Goal: Task Accomplishment & Management: Use online tool/utility

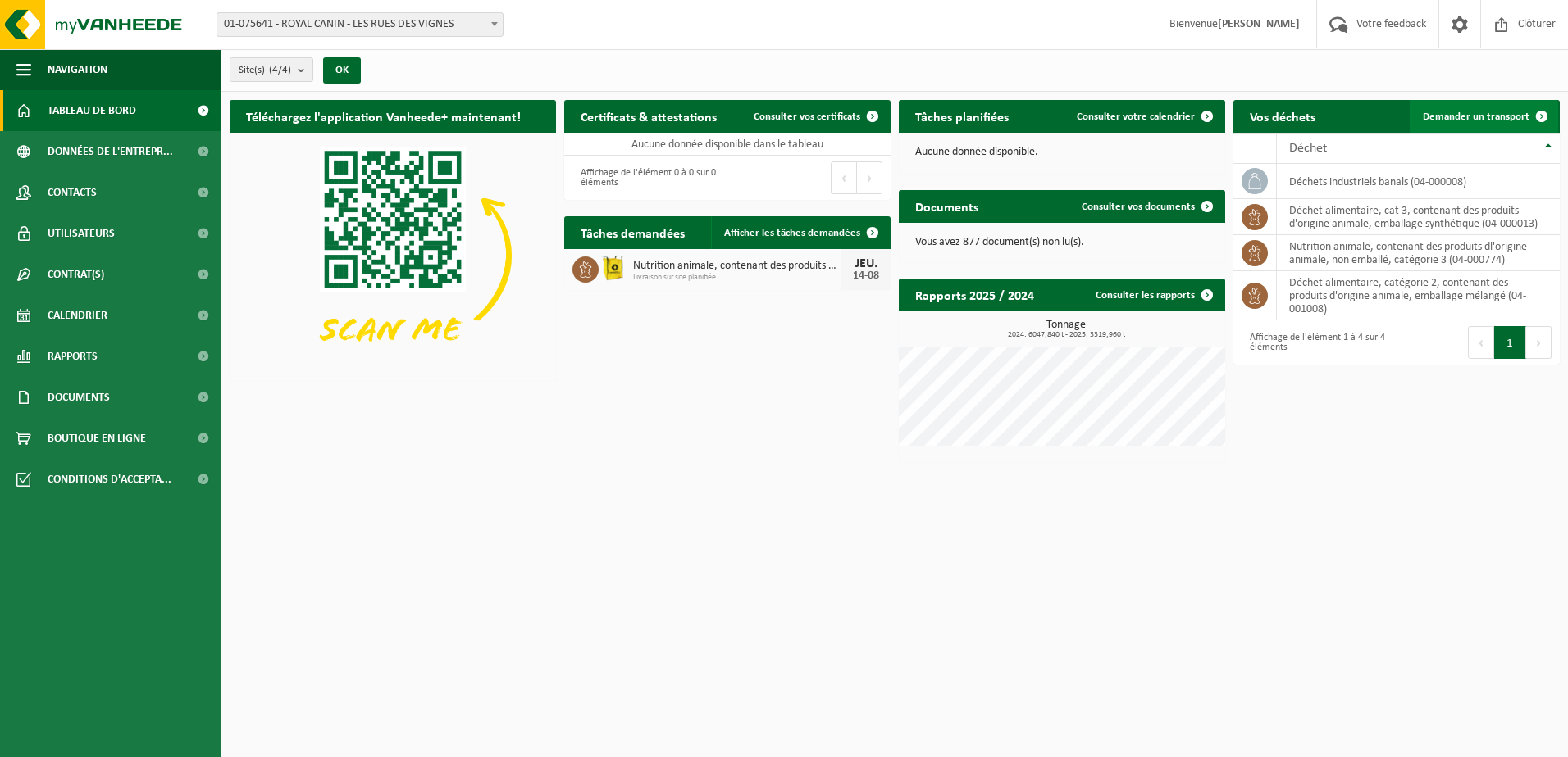
click at [1515, 113] on span "Demander un transport" at bounding box center [1476, 116] width 106 height 11
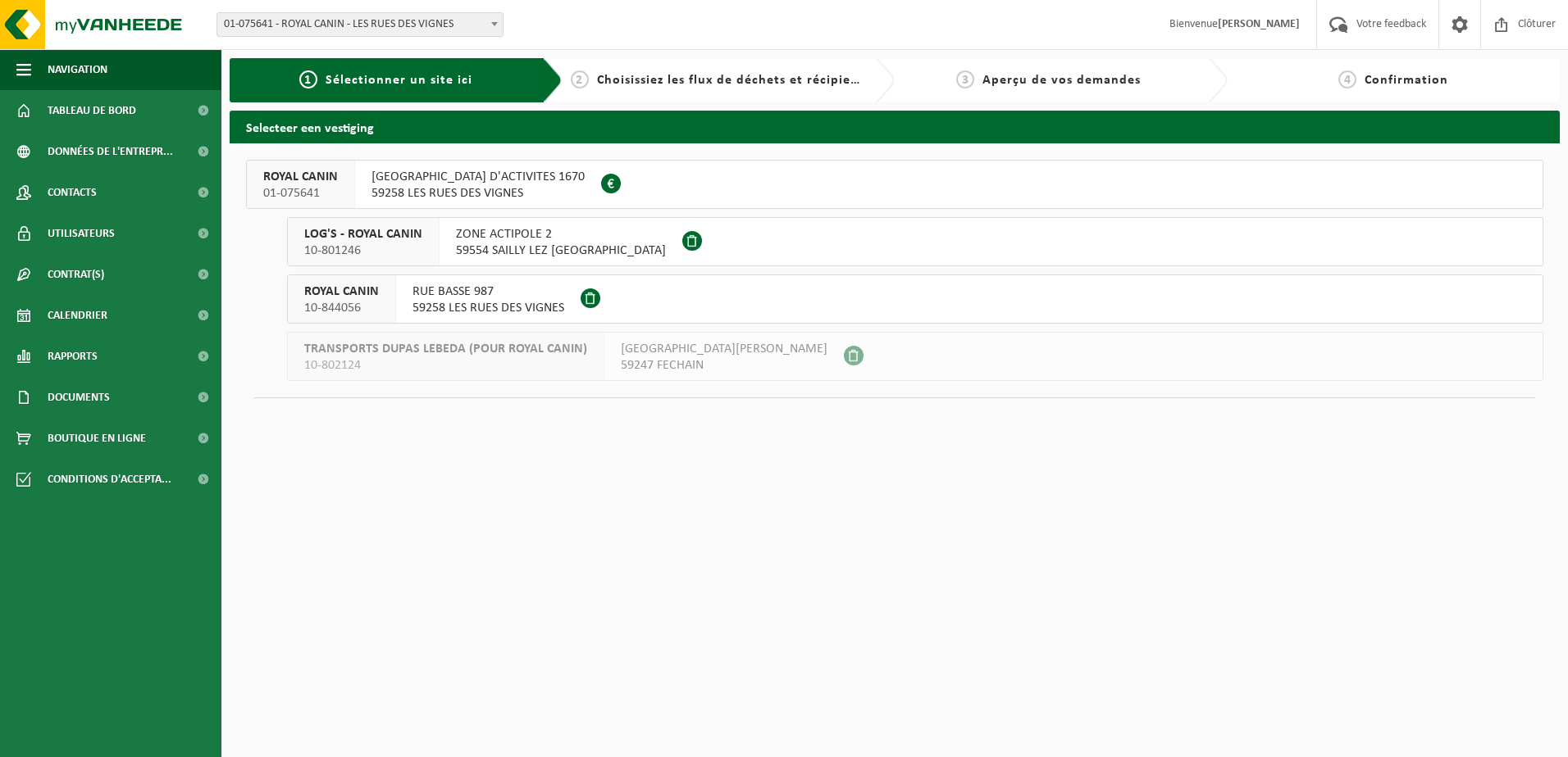
click at [371, 192] on span "59258 LES RUES DES VIGNES" at bounding box center [477, 193] width 213 height 17
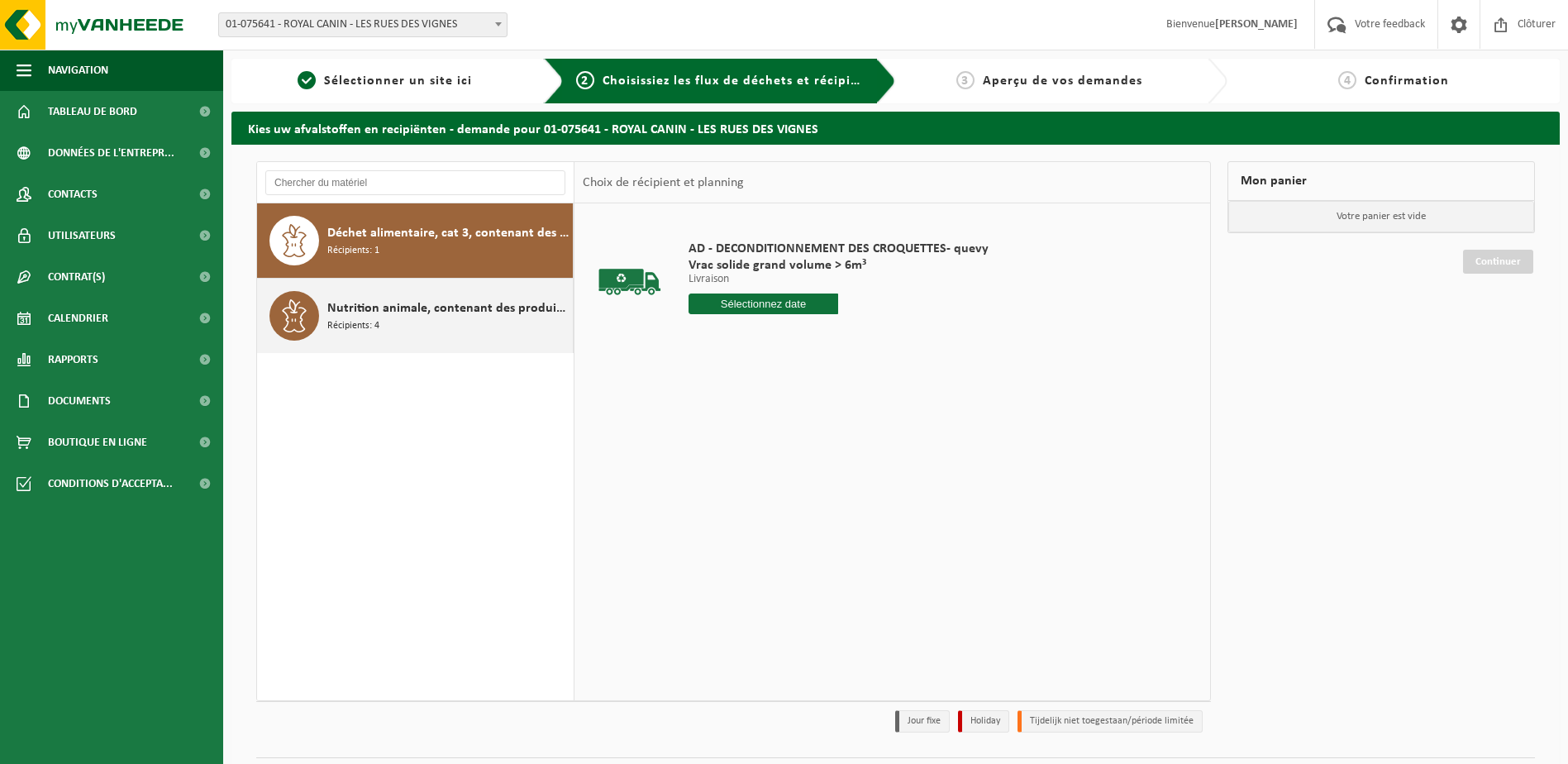
click at [374, 292] on div "Nutrition animale, contenant des produits dl'origine animale, non emballé, caté…" at bounding box center [448, 316] width 242 height 50
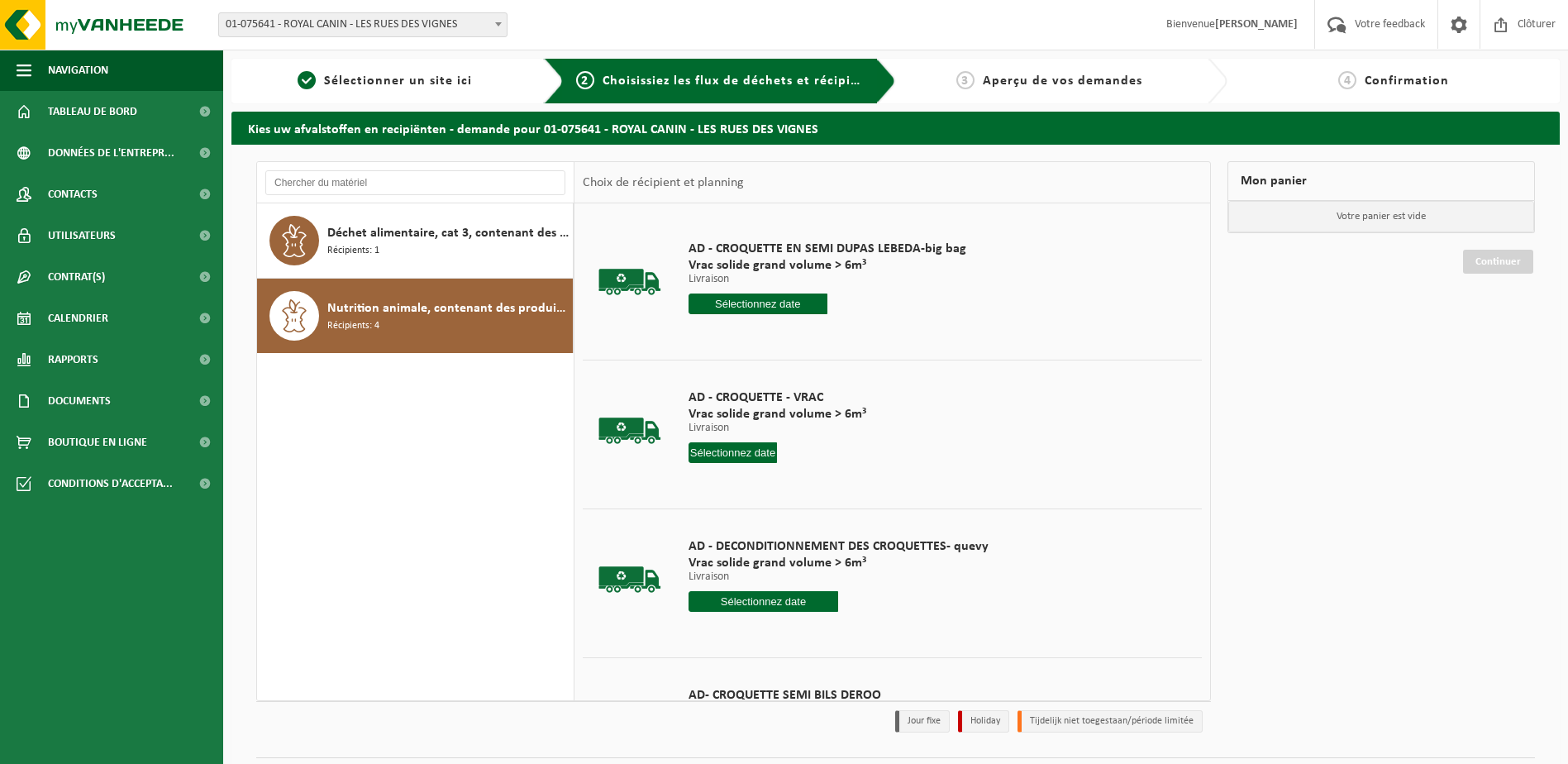
click at [747, 447] on input "text" at bounding box center [733, 452] width 89 height 21
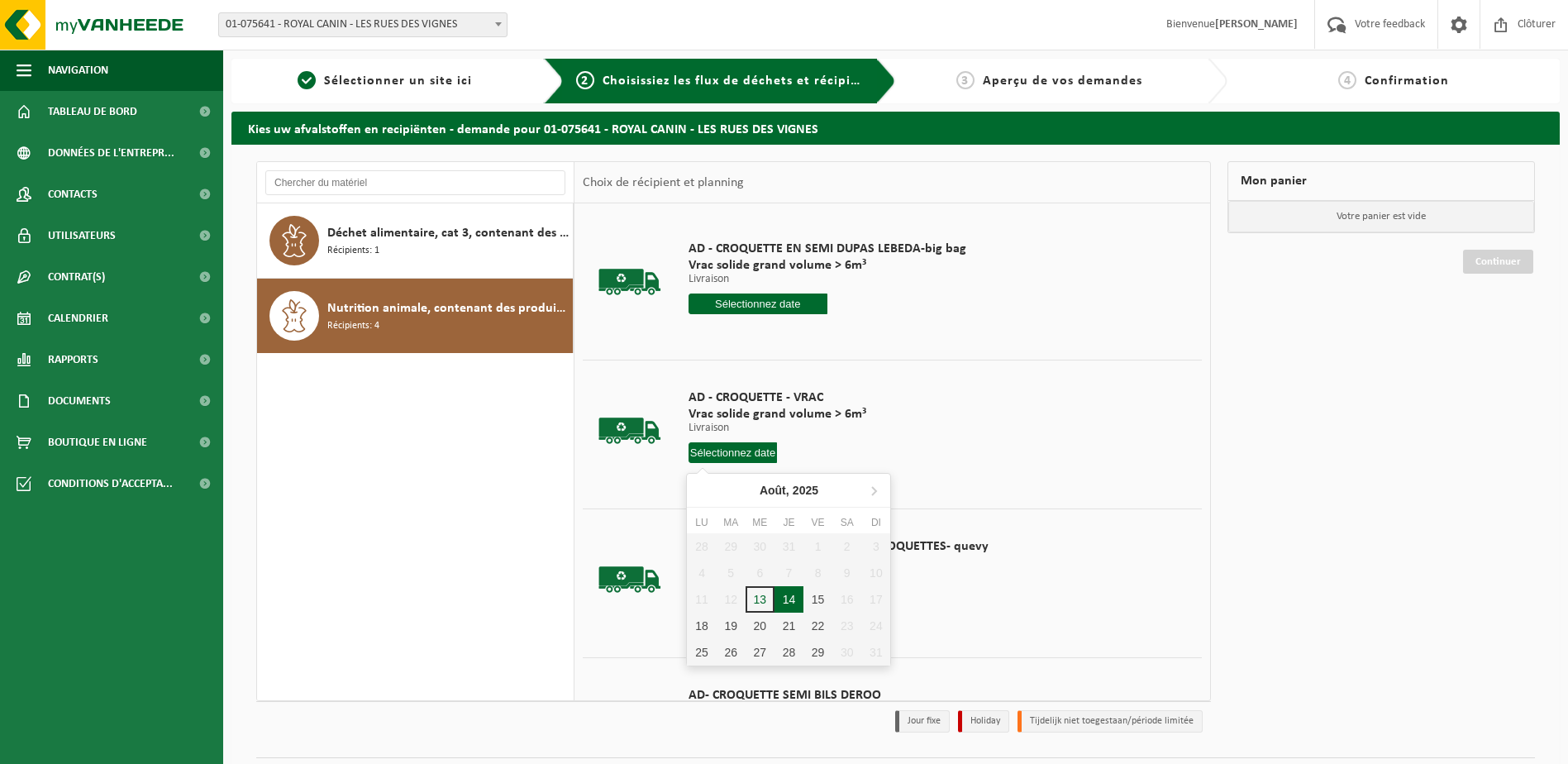
click at [798, 596] on div "14" at bounding box center [788, 600] width 29 height 27
type input "à partir de 2025-08-14"
type input "2025-08-14"
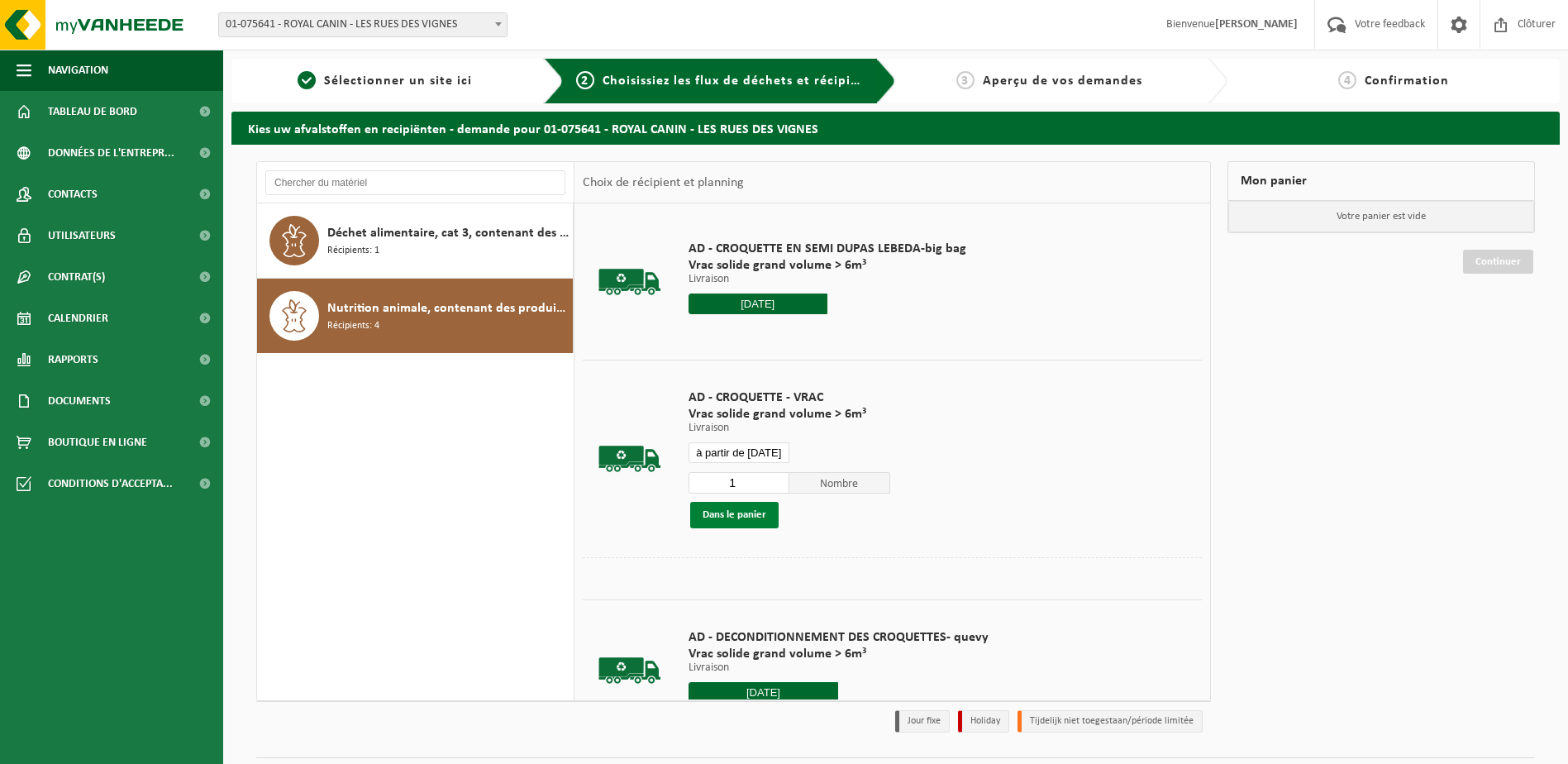
click at [759, 518] on button "Dans le panier" at bounding box center [734, 515] width 88 height 27
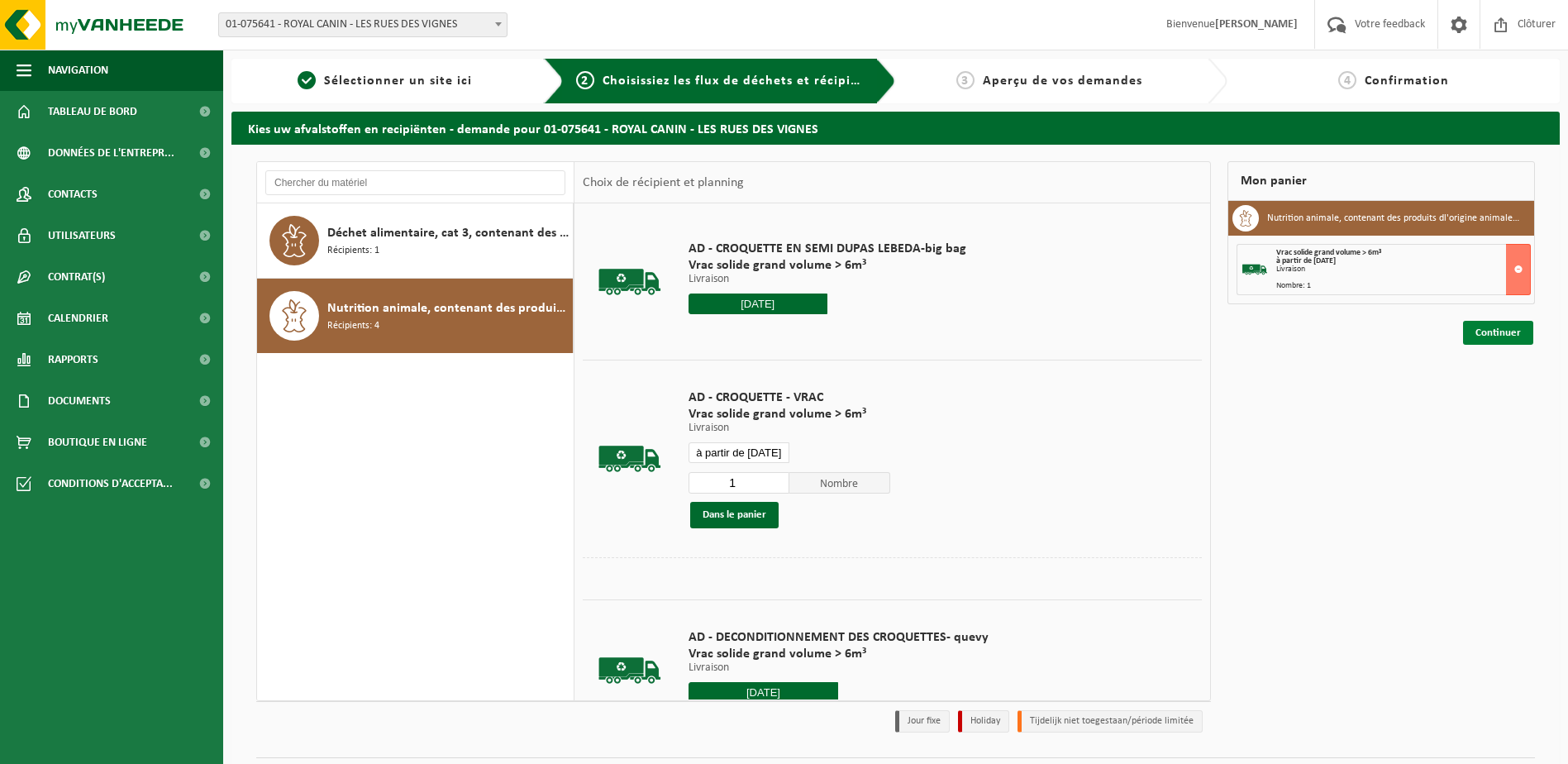
click at [1477, 336] on link "Continuer" at bounding box center [1498, 333] width 70 height 24
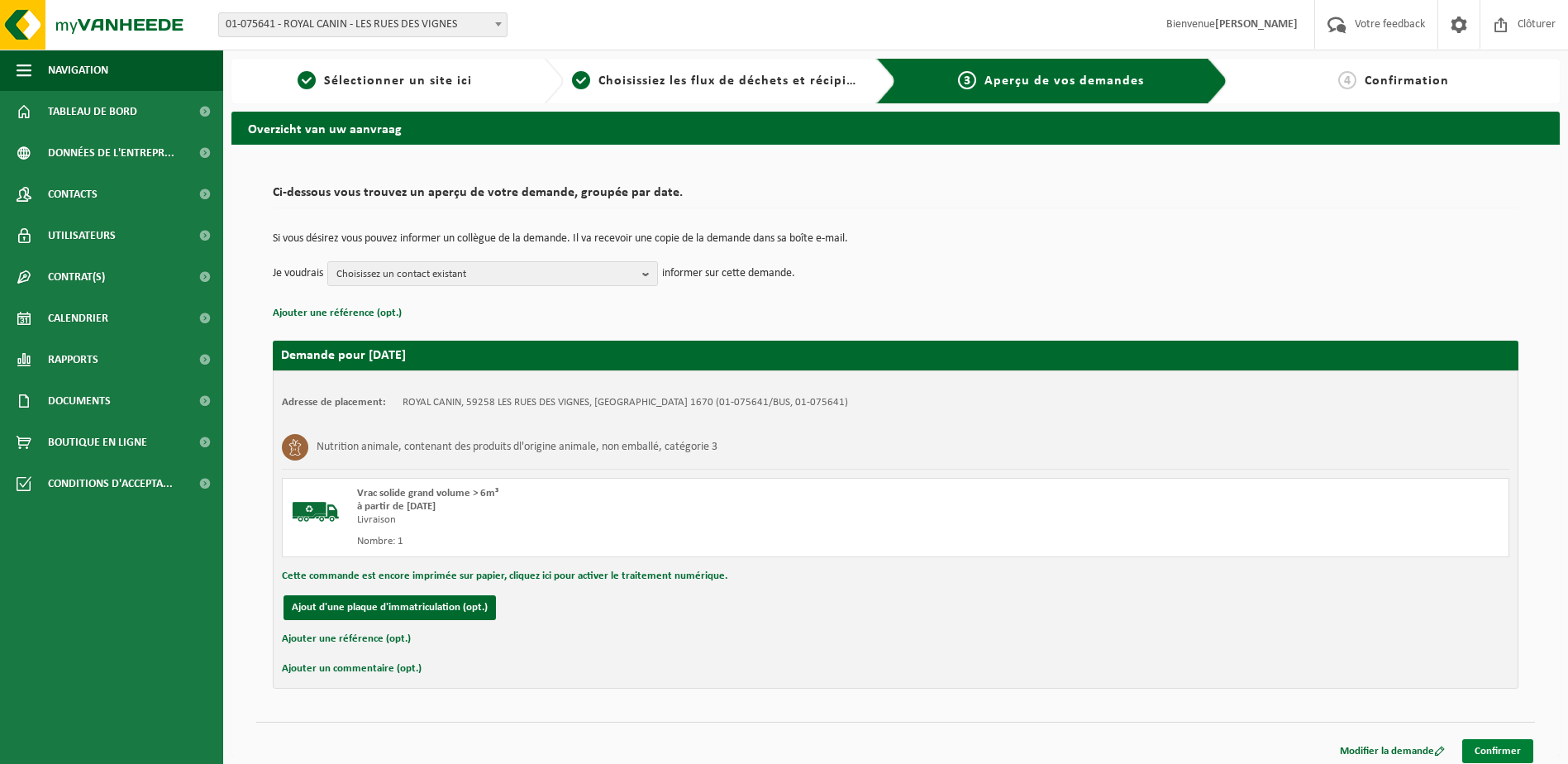
click at [1476, 750] on link "Confirmer" at bounding box center [1498, 751] width 71 height 24
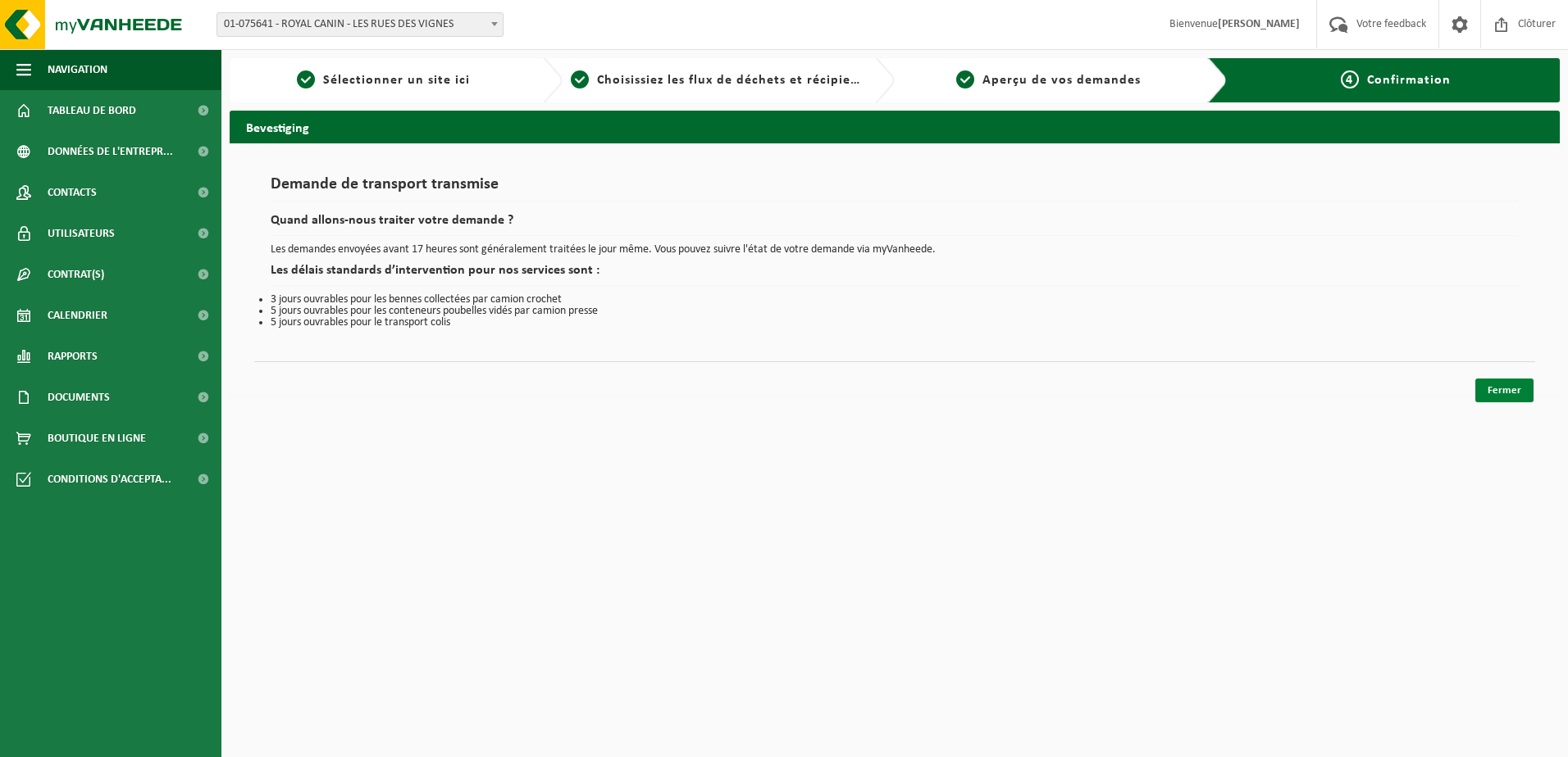
click at [1520, 398] on link "Fermer" at bounding box center [1503, 391] width 58 height 24
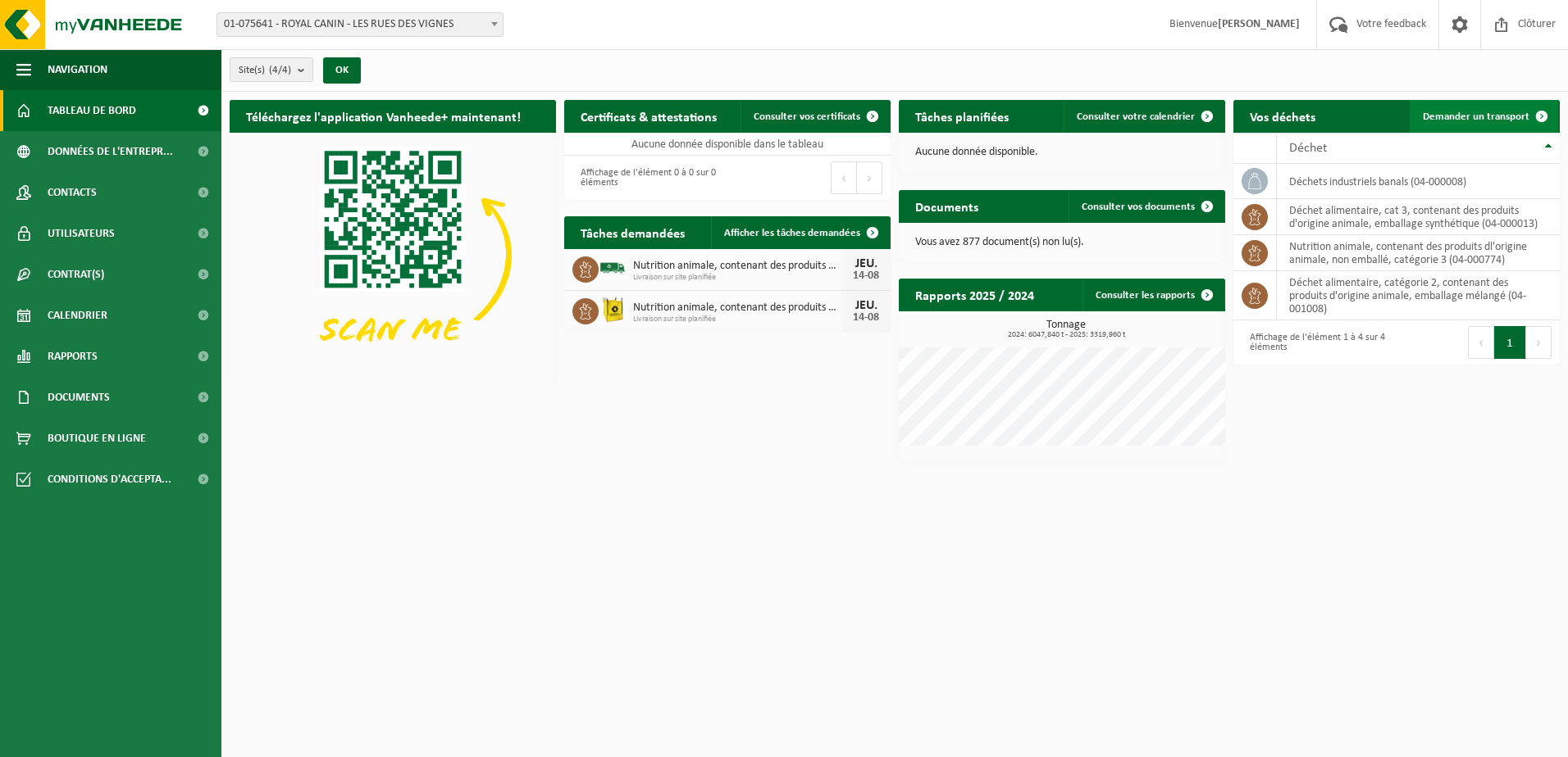
click at [1479, 113] on span "Demander un transport" at bounding box center [1476, 116] width 106 height 11
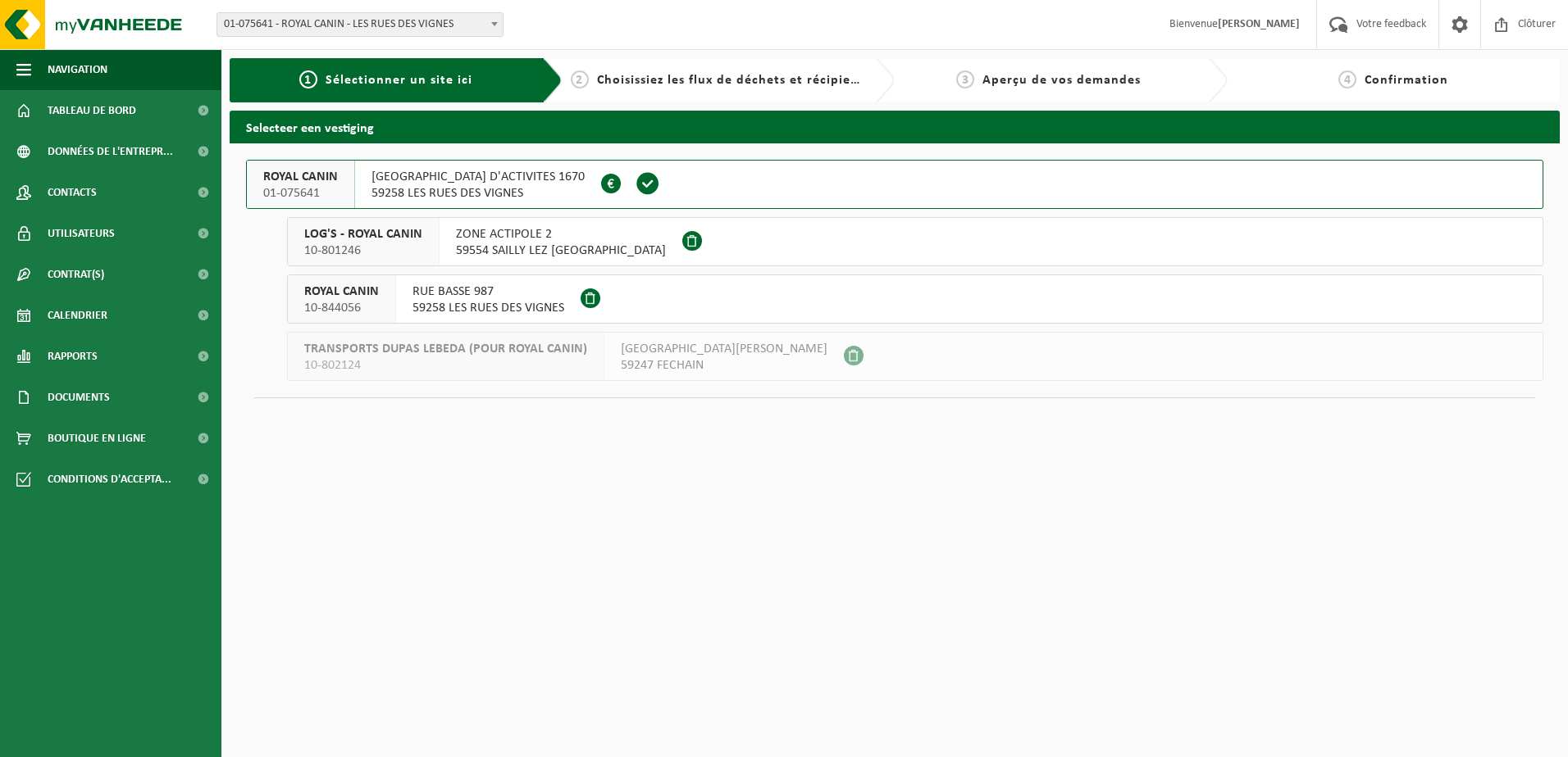
click at [355, 189] on div "RUE HAUTE ZONE D'ACTIVITES 1670 59258 LES RUES DES VIGNES FR 61 700 200 983" at bounding box center [477, 185] width 246 height 47
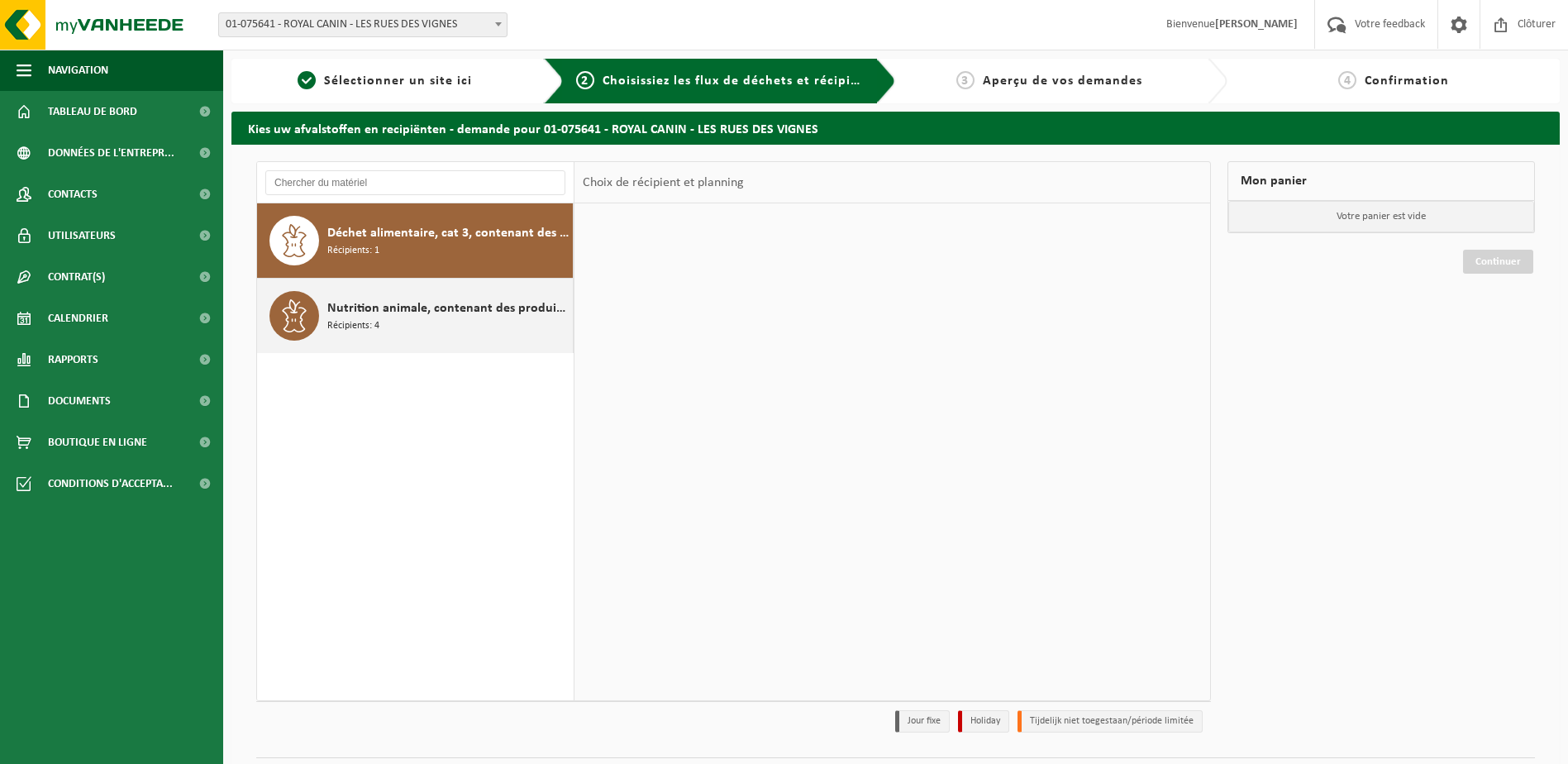
click at [393, 320] on div "Nutrition animale, contenant des produits dl'origine animale, non emballé, caté…" at bounding box center [448, 316] width 242 height 50
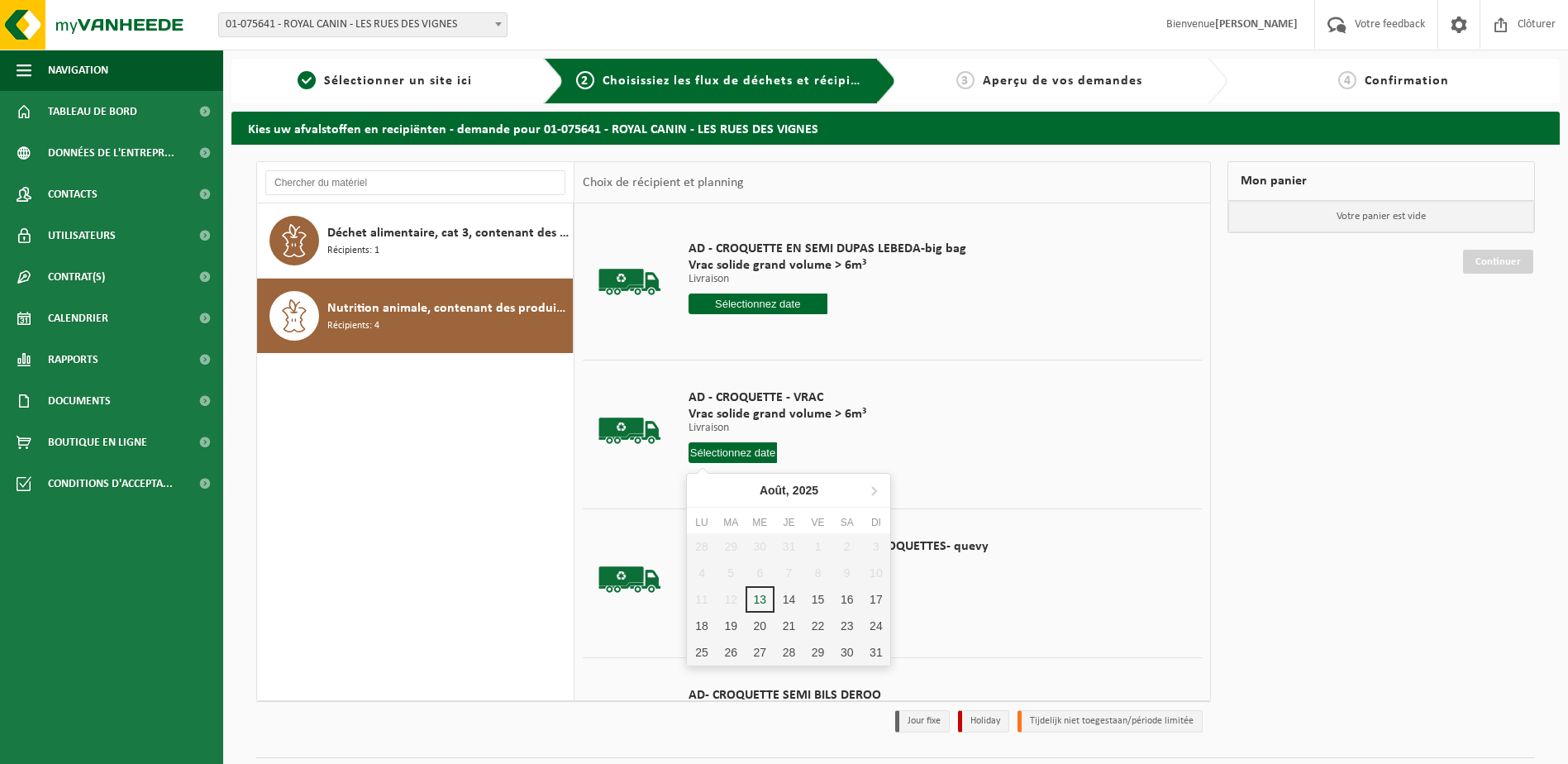
click at [748, 450] on input "text" at bounding box center [733, 452] width 89 height 21
click at [703, 626] on div "18" at bounding box center [700, 625] width 29 height 27
type input "à partir de [DATE]"
type input "2025-08-18"
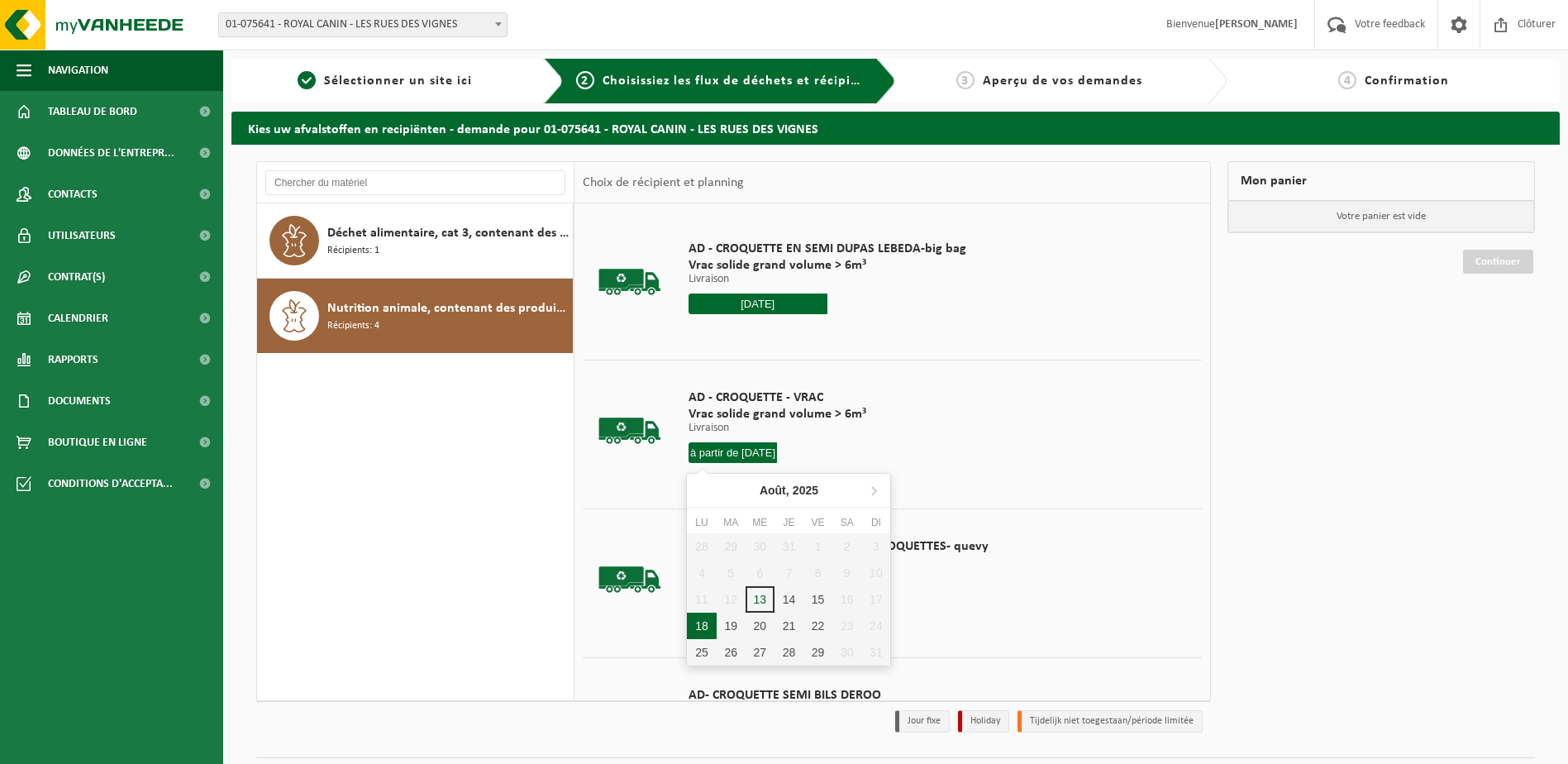
type input "2025-08-18"
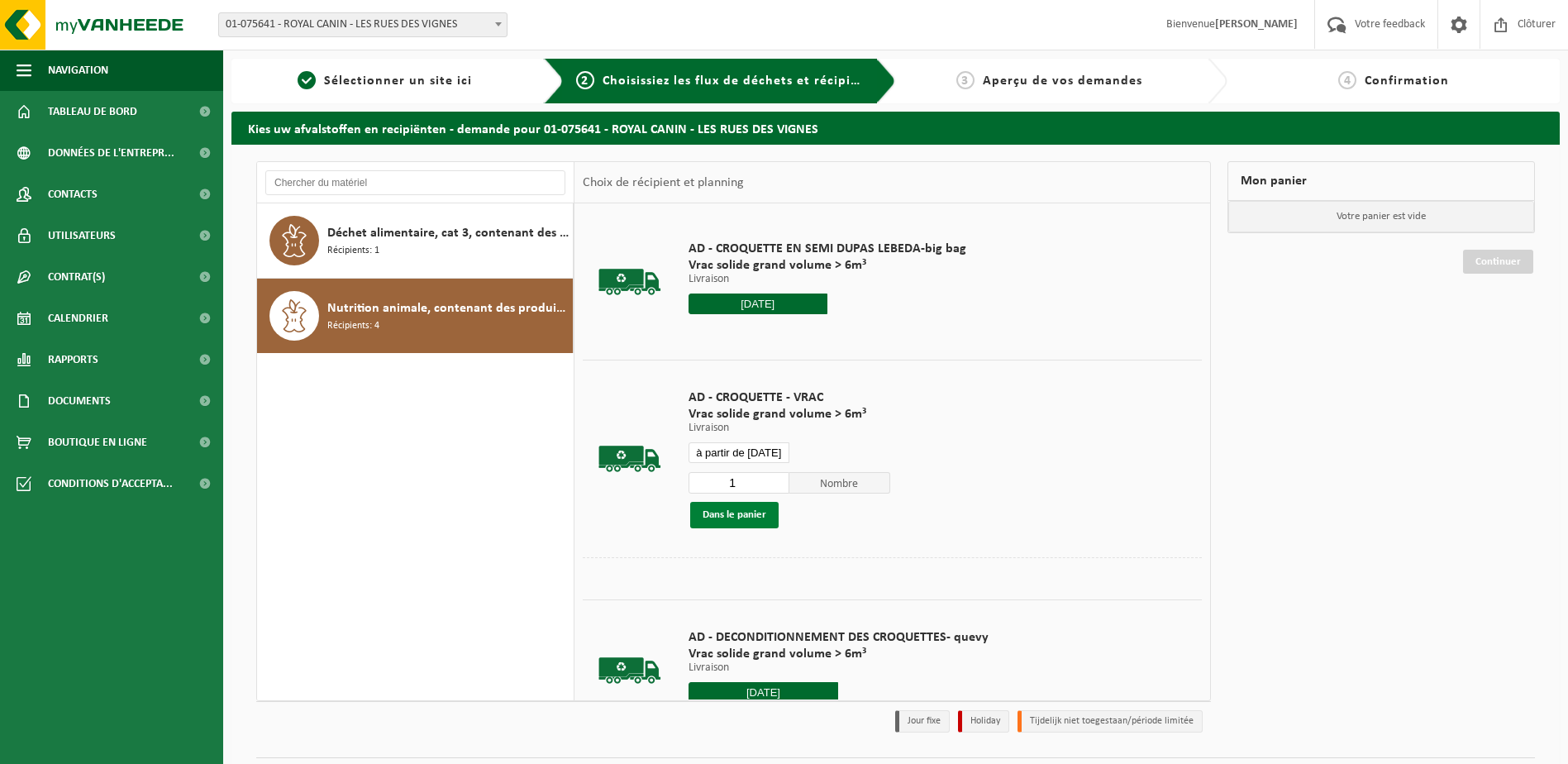
click at [751, 519] on button "Dans le panier" at bounding box center [734, 515] width 88 height 27
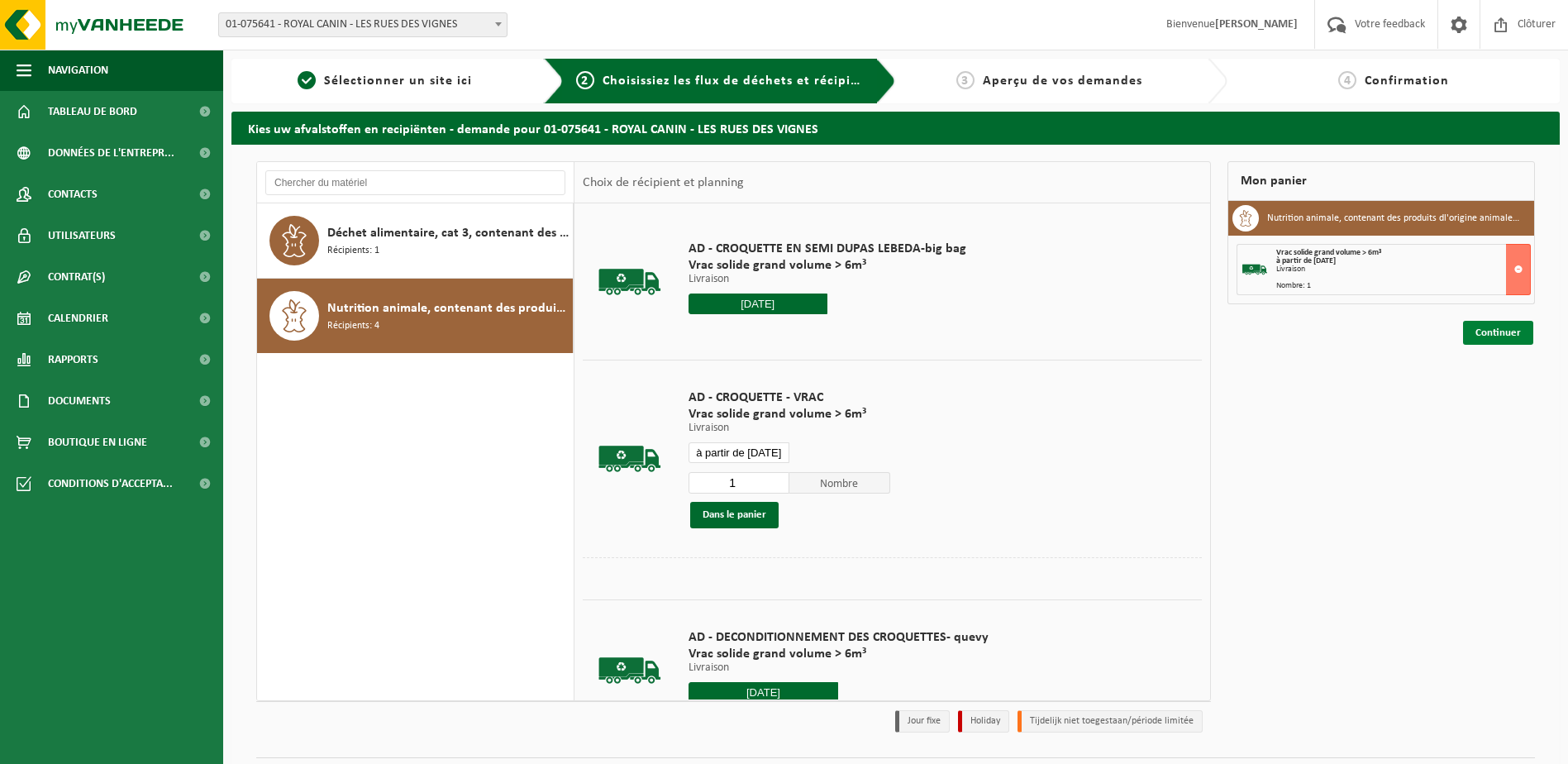
click at [1478, 332] on link "Continuer" at bounding box center [1498, 333] width 70 height 24
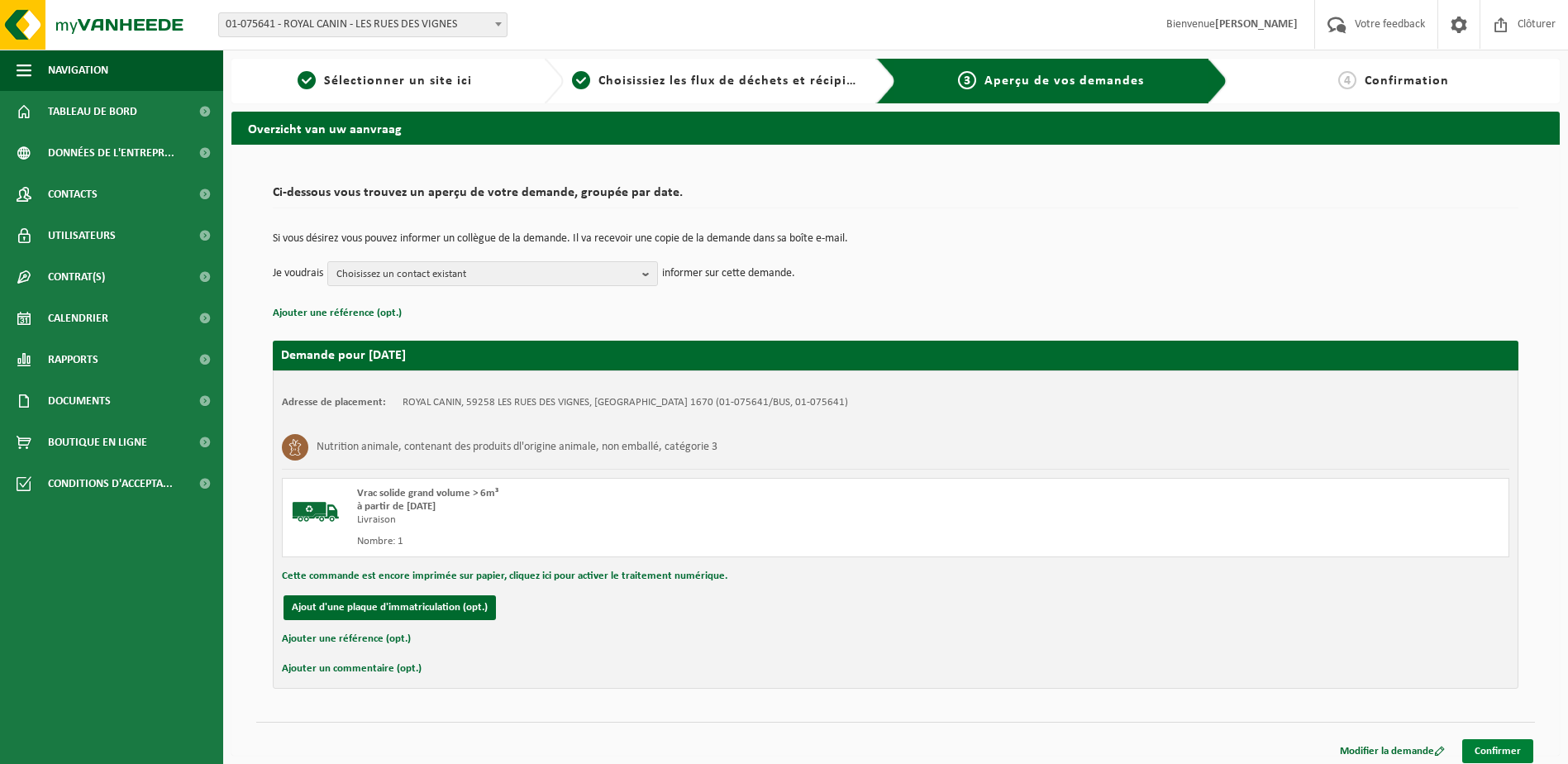
click at [1524, 747] on link "Confirmer" at bounding box center [1498, 751] width 71 height 24
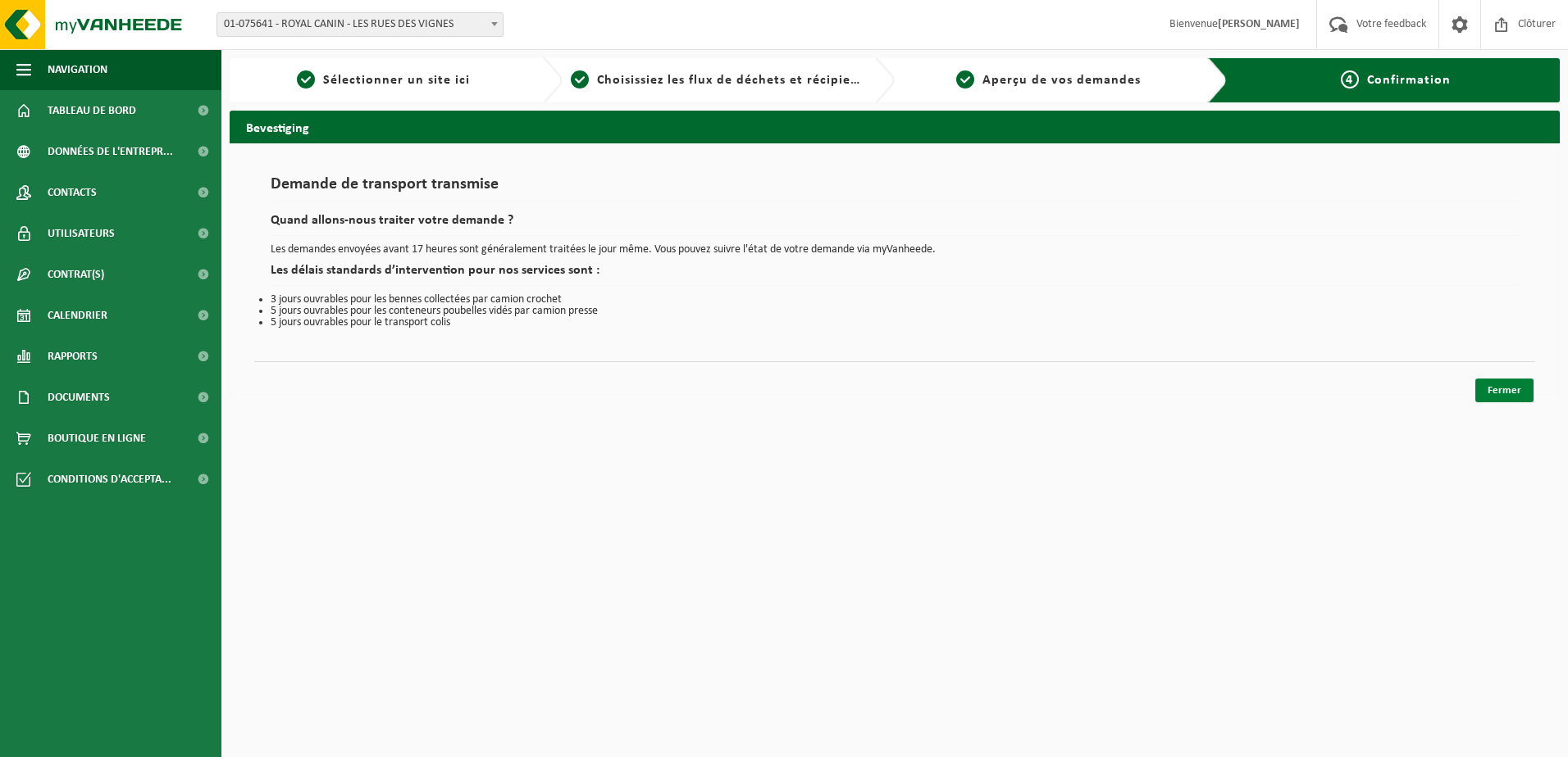
click at [1519, 394] on link "Fermer" at bounding box center [1503, 391] width 58 height 24
